Goal: Task Accomplishment & Management: Manage account settings

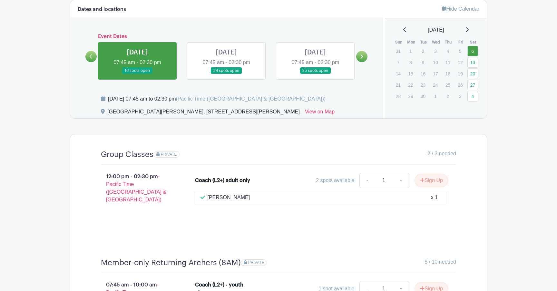
scroll to position [253, 0]
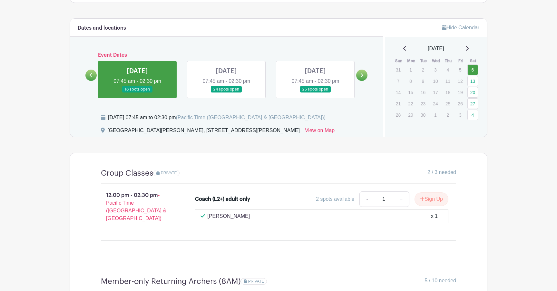
click at [226, 93] on link at bounding box center [226, 93] width 0 height 0
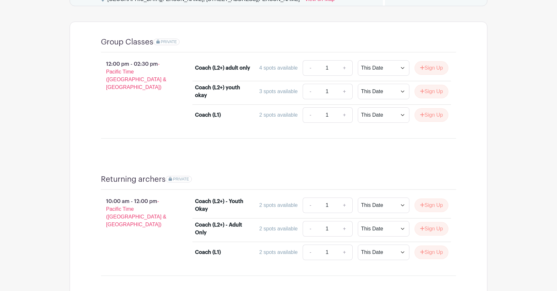
scroll to position [391, 0]
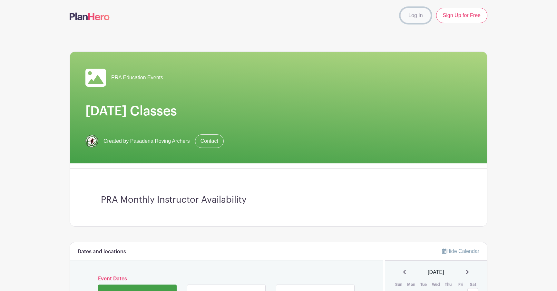
click at [408, 17] on link "Log In" at bounding box center [416, 15] width 30 height 15
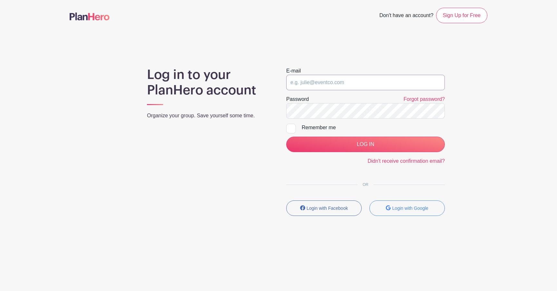
click at [342, 85] on input "email" at bounding box center [365, 82] width 159 height 15
type input "e"
click at [433, 262] on com-1password-button at bounding box center [278, 262] width 557 height 0
click at [323, 86] on input "email" at bounding box center [365, 82] width 159 height 15
click at [250, 154] on div "Log in to your PlanHero account Organize your group. Save yourself some time." at bounding box center [208, 144] width 139 height 154
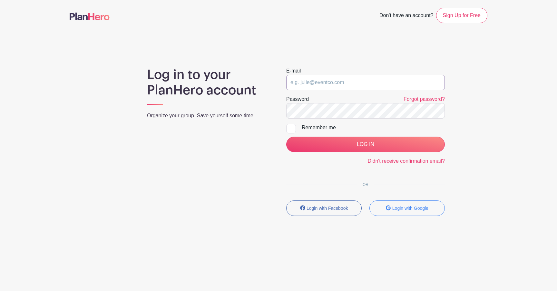
click at [354, 80] on input "email" at bounding box center [365, 82] width 159 height 15
